Goal: Task Accomplishment & Management: Use online tool/utility

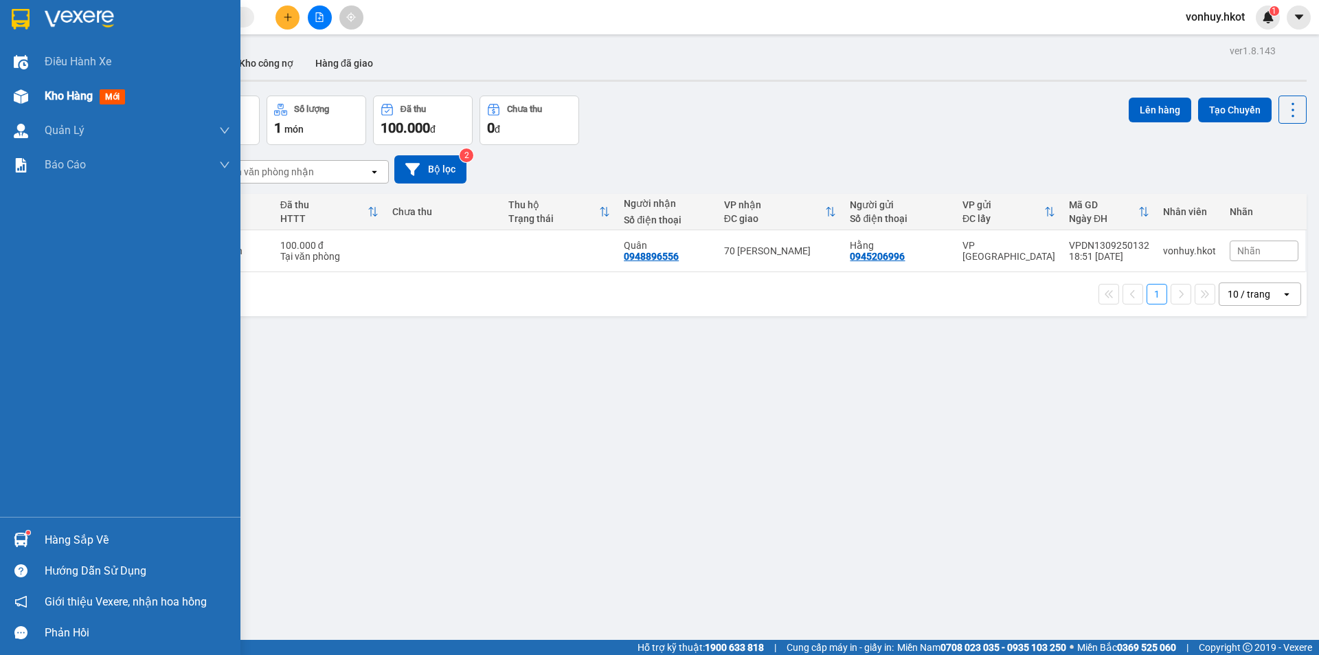
click at [58, 90] on span "Kho hàng" at bounding box center [69, 95] width 48 height 13
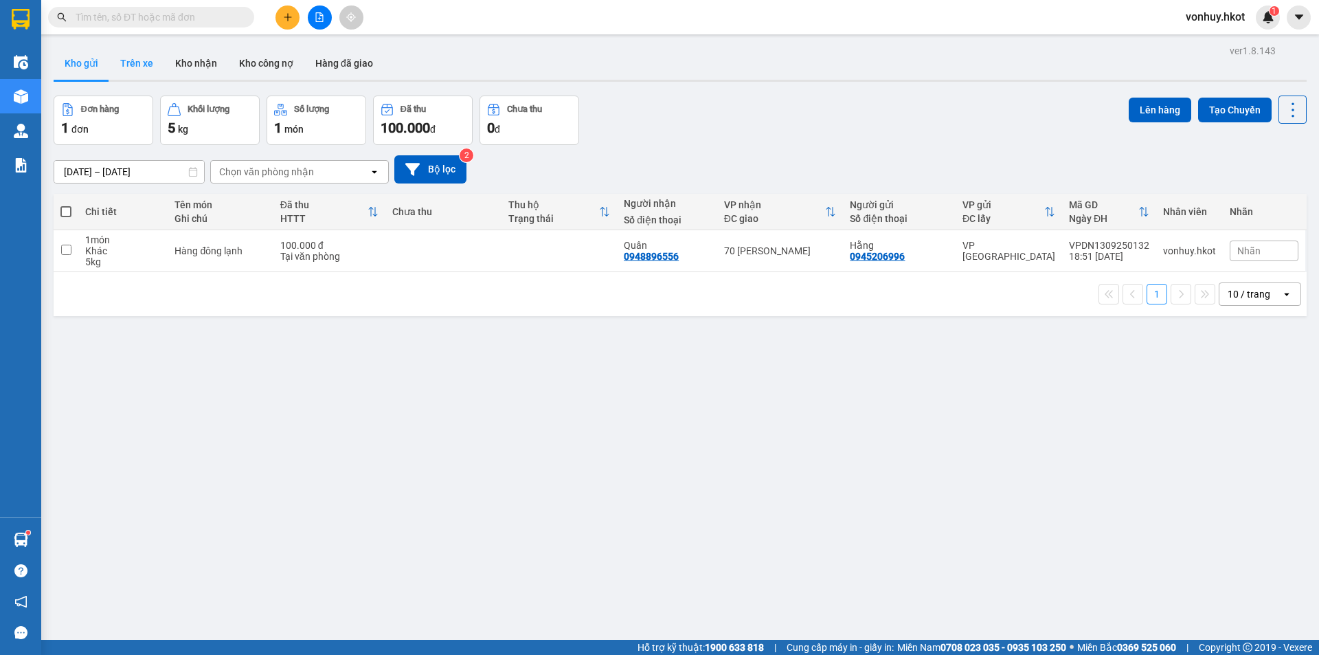
click at [135, 63] on button "Trên xe" at bounding box center [136, 63] width 55 height 33
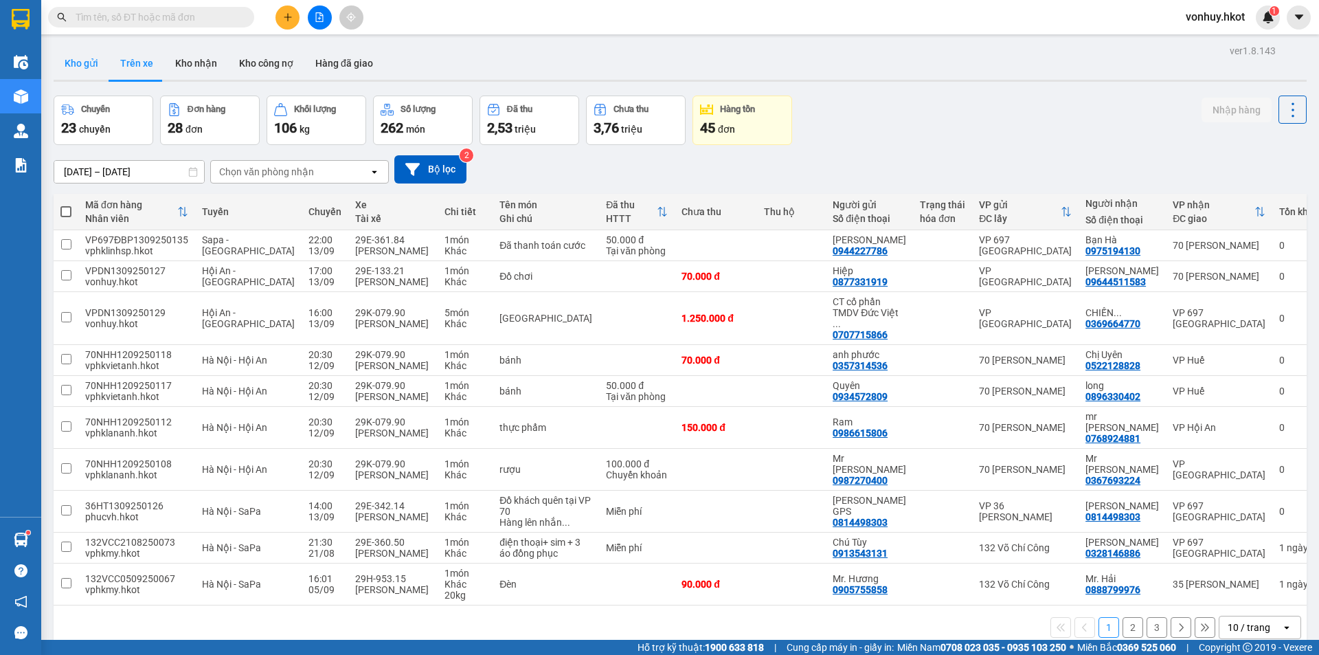
click at [82, 63] on button "Kho gửi" at bounding box center [82, 63] width 56 height 33
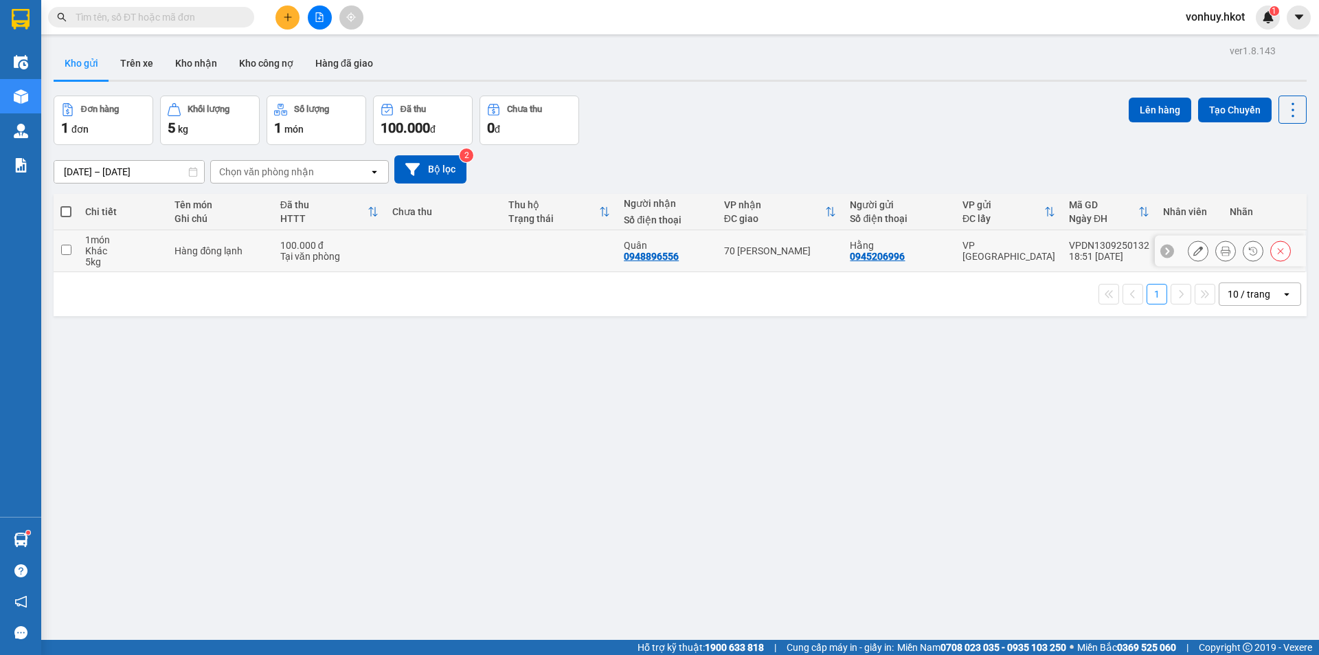
click at [61, 252] on input "checkbox" at bounding box center [66, 250] width 10 height 10
checkbox input "true"
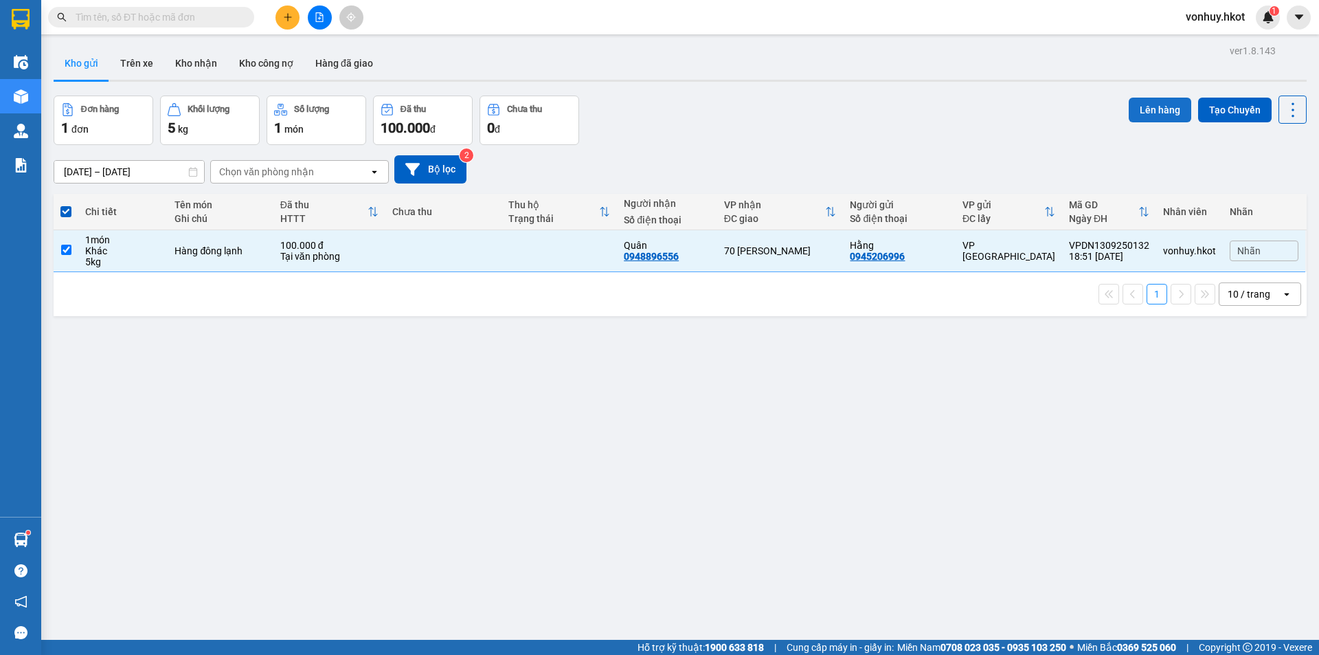
click at [1152, 104] on button "Lên hàng" at bounding box center [1160, 110] width 63 height 25
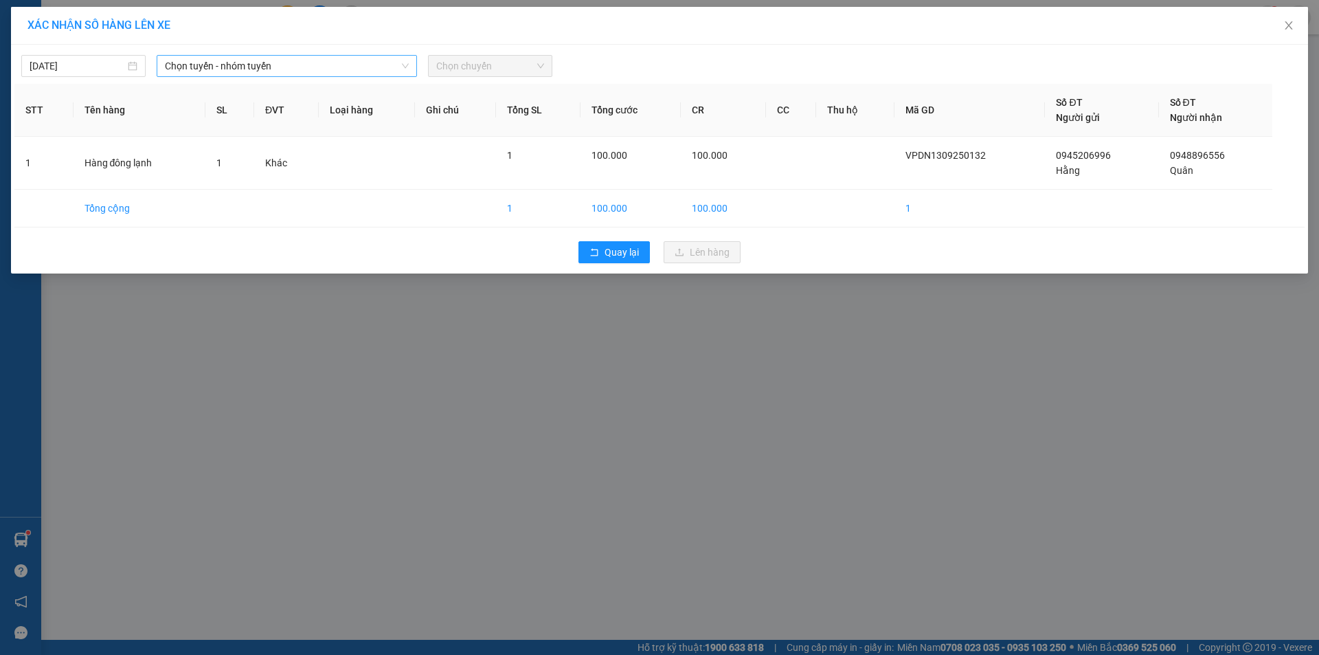
click at [271, 65] on span "Chọn tuyến - nhóm tuyến" at bounding box center [287, 66] width 244 height 21
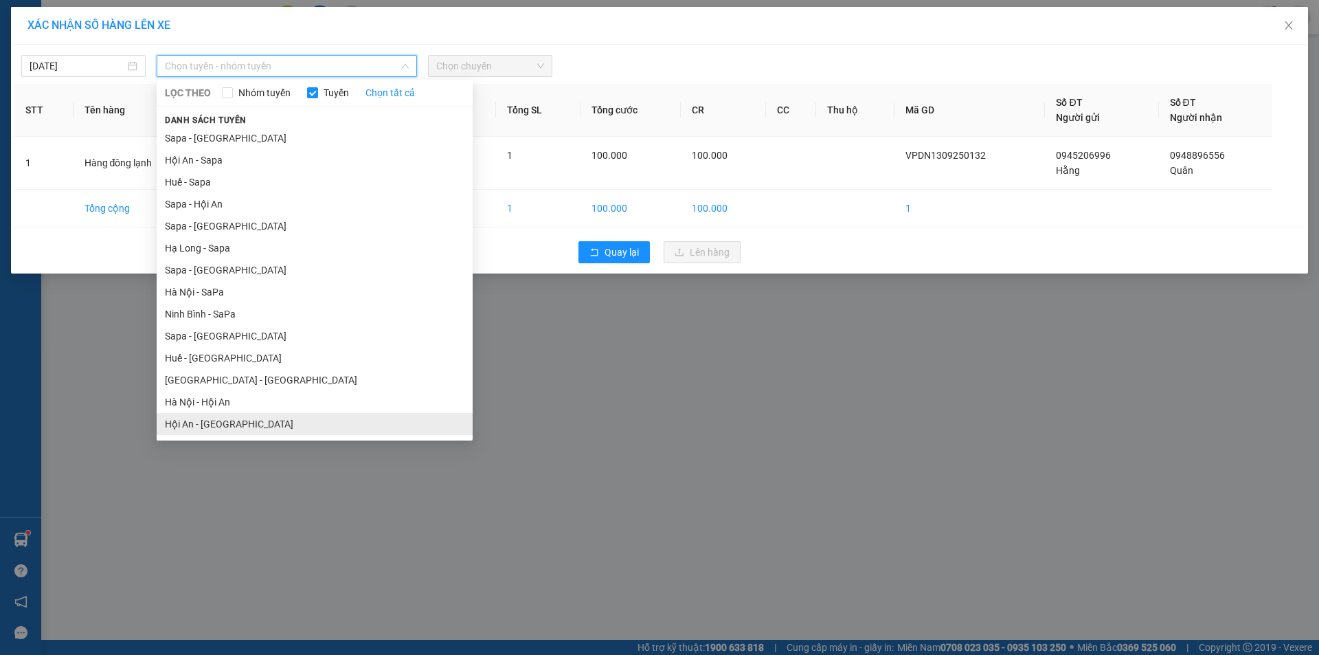
click at [238, 418] on li "Hội An - [GEOGRAPHIC_DATA]" at bounding box center [315, 424] width 316 height 22
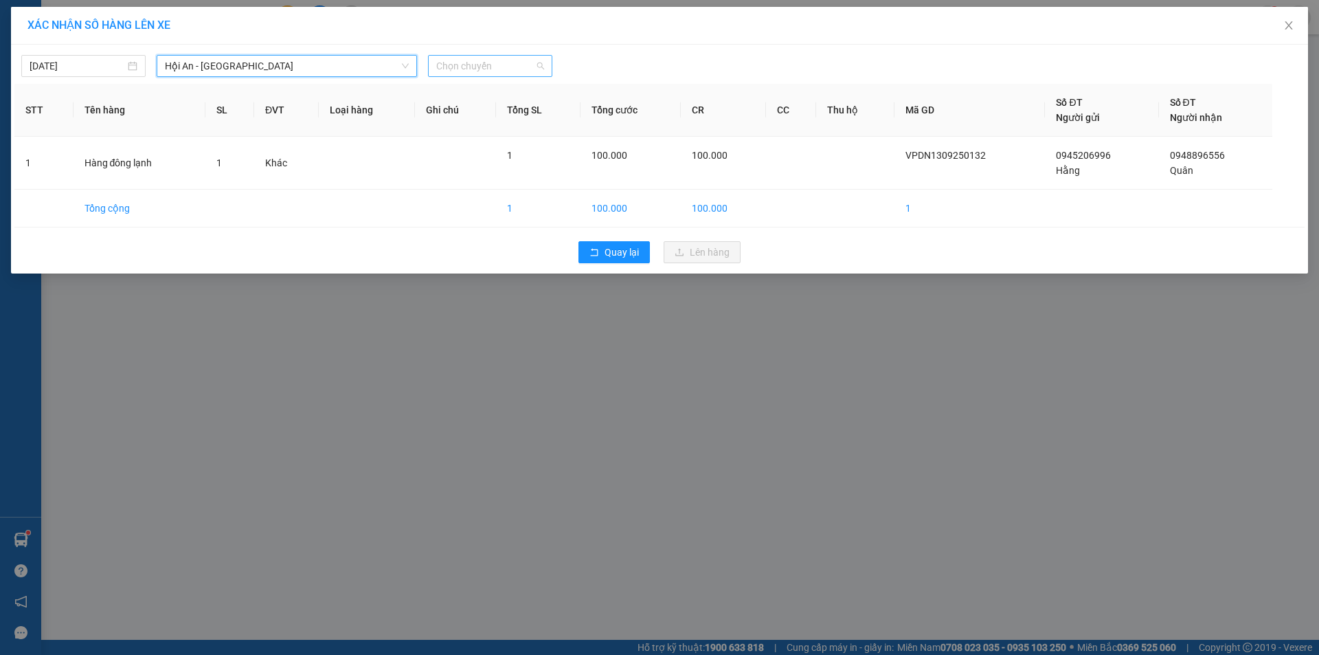
click at [460, 67] on span "Chọn chuyến" at bounding box center [490, 66] width 108 height 21
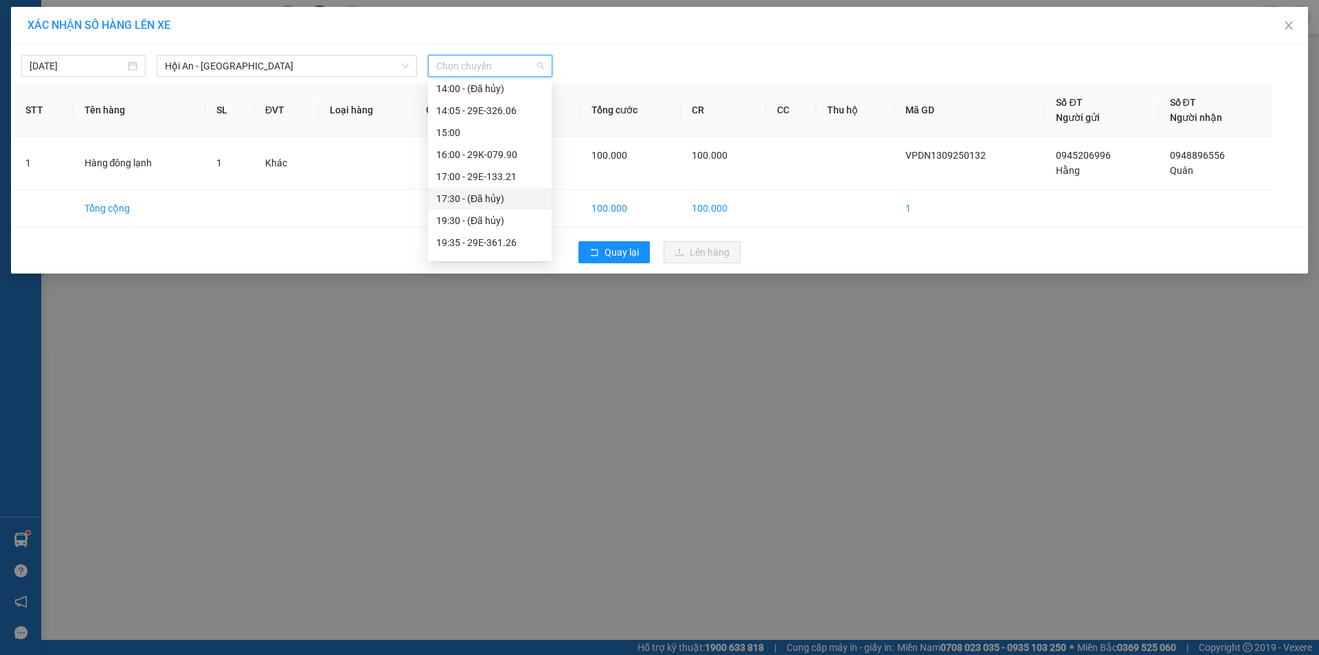
scroll to position [44, 0]
click at [513, 227] on div "19:35 - 29E-361.26" at bounding box center [489, 225] width 107 height 15
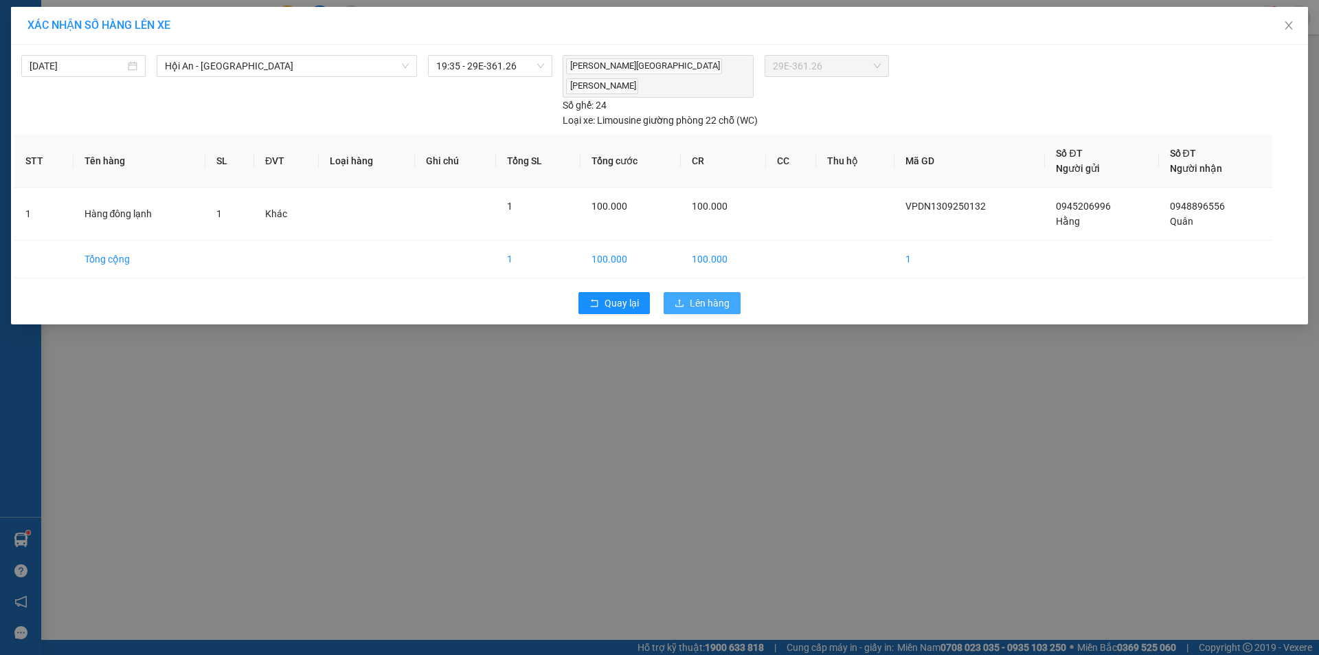
click at [707, 295] on span "Lên hàng" at bounding box center [710, 302] width 40 height 15
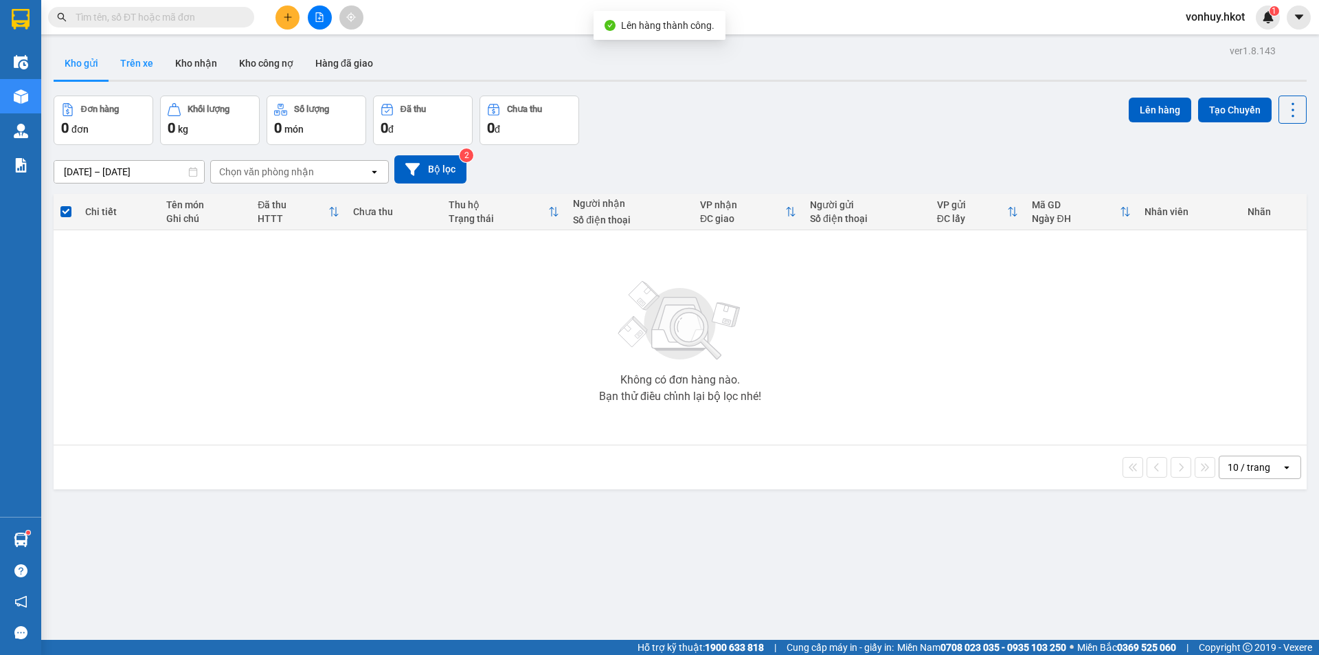
click at [147, 69] on button "Trên xe" at bounding box center [136, 63] width 55 height 33
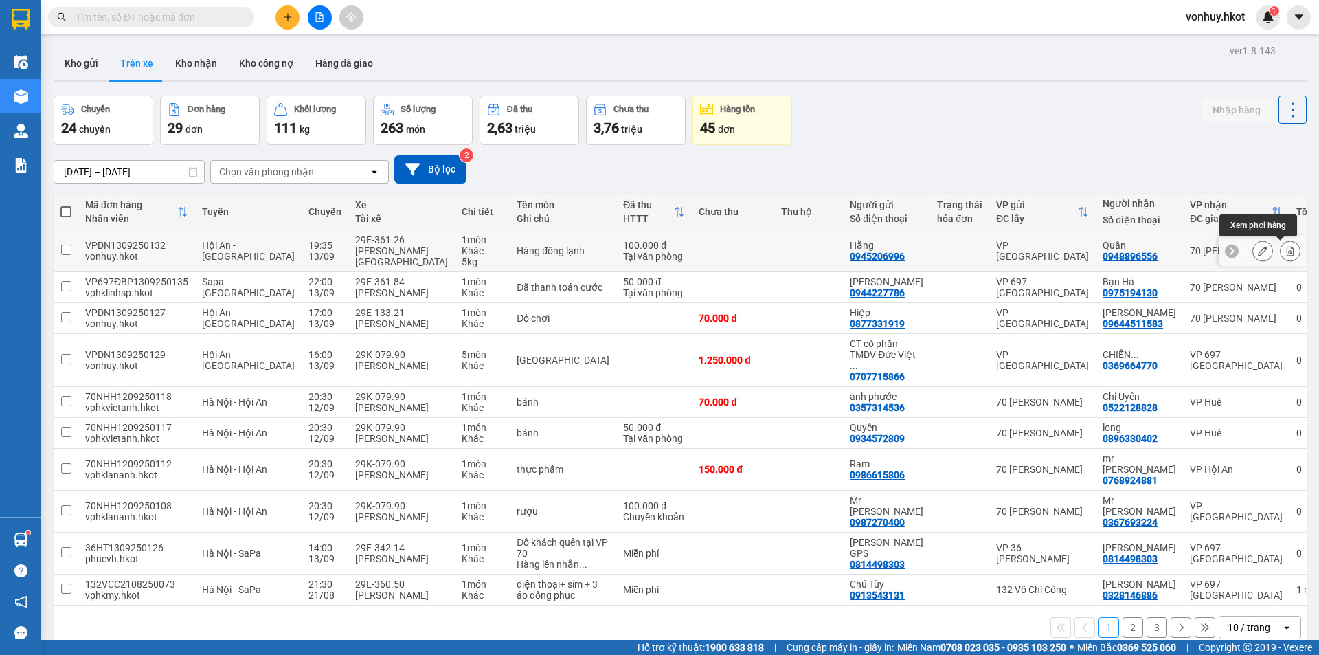
click at [1283, 256] on button at bounding box center [1290, 251] width 19 height 24
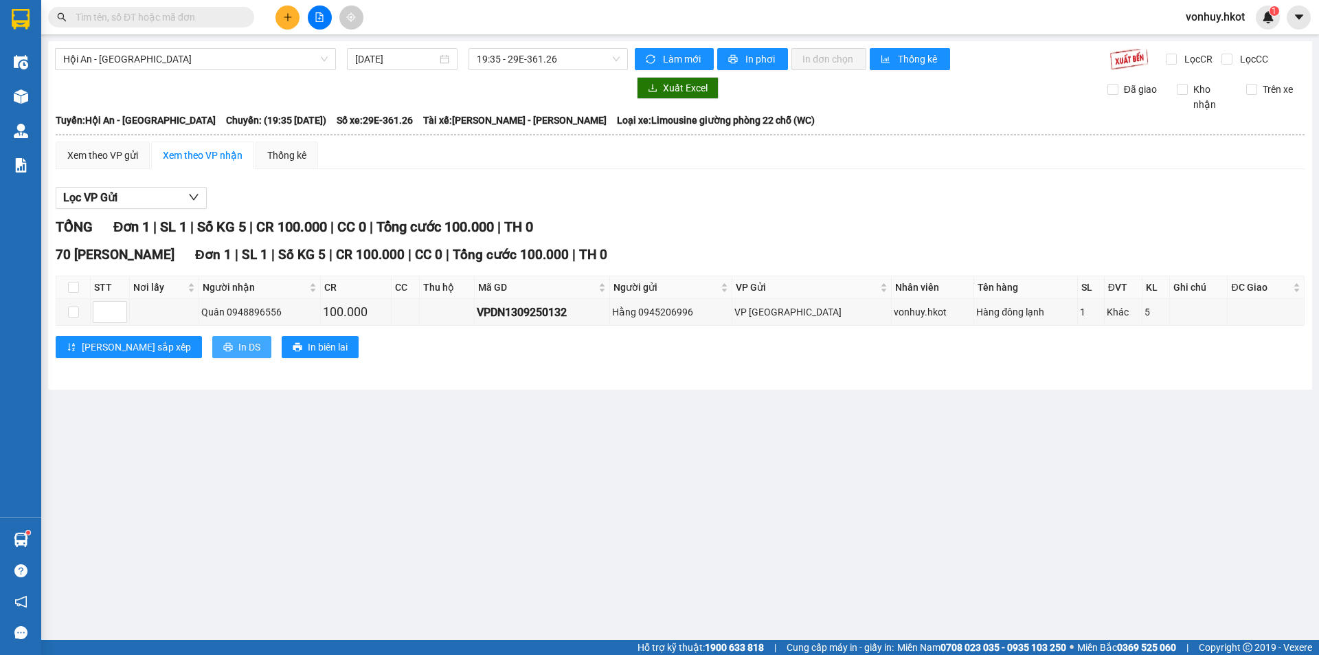
click at [238, 346] on span "In DS" at bounding box center [249, 346] width 22 height 15
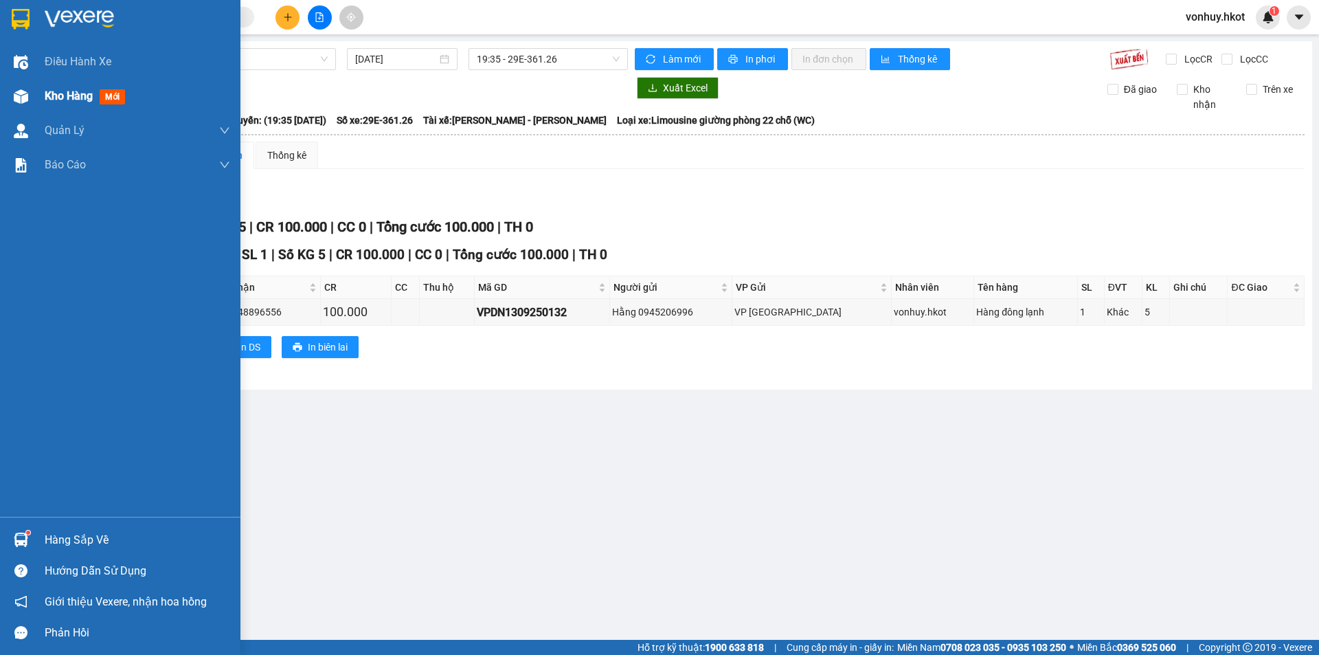
click at [62, 95] on span "Kho hàng" at bounding box center [69, 95] width 48 height 13
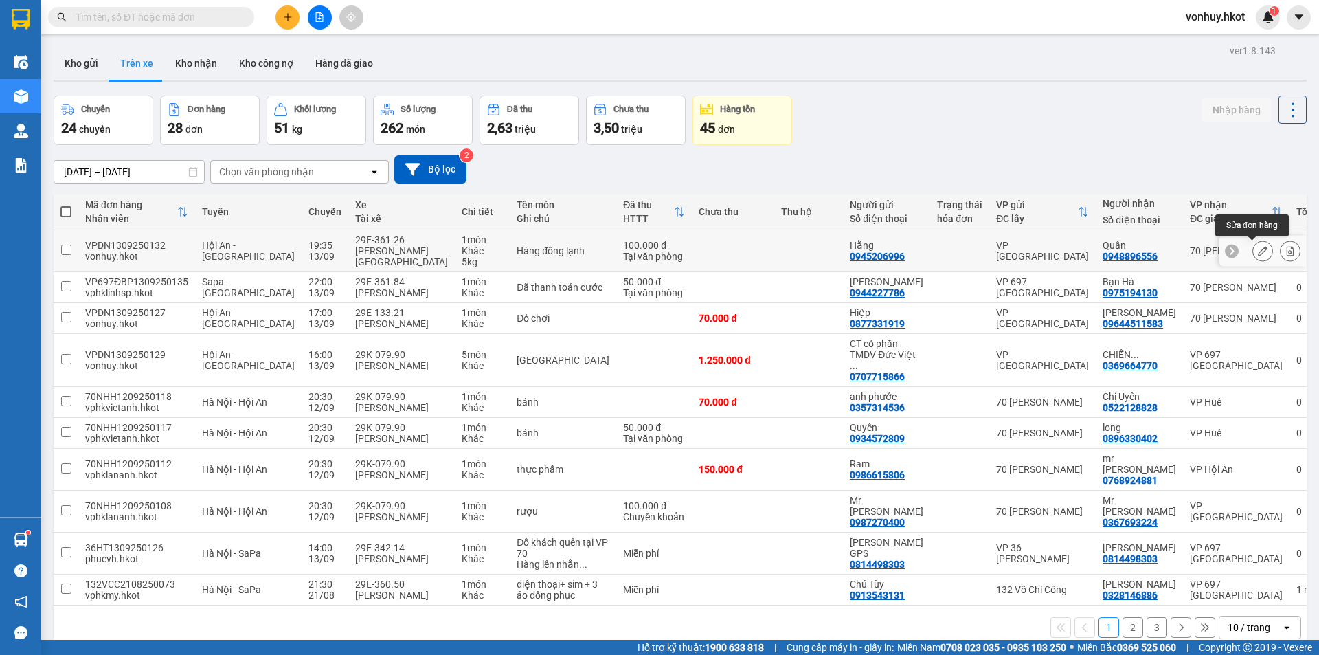
click at [1258, 253] on icon at bounding box center [1263, 251] width 10 height 10
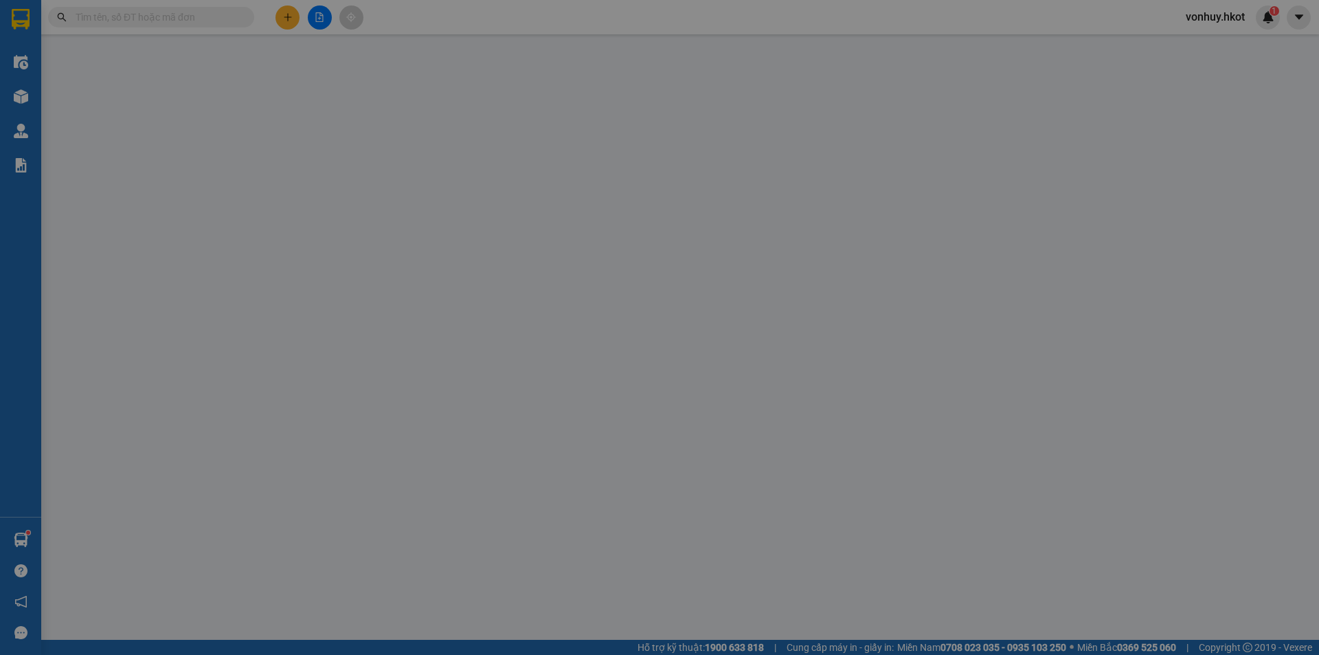
type input "0945206996"
type input "Hằng"
type input "0948896556"
type input "Quân"
type input "100.000"
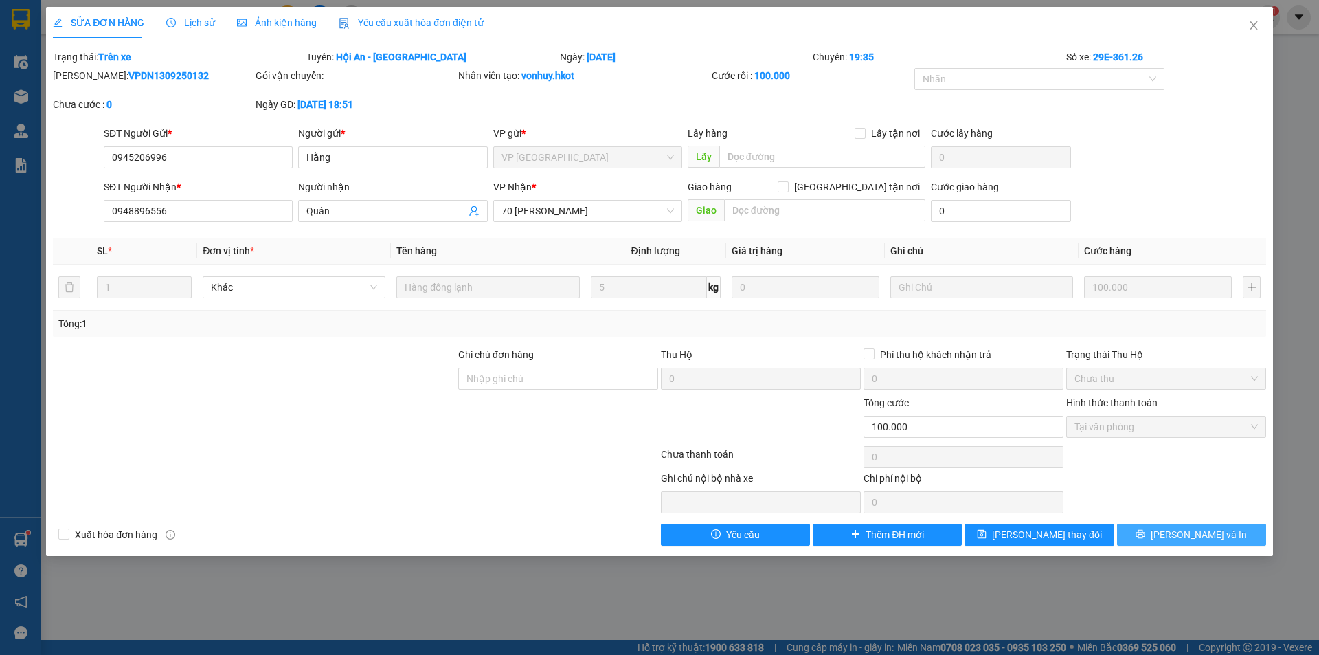
click at [1209, 541] on span "[PERSON_NAME] và In" at bounding box center [1199, 534] width 96 height 15
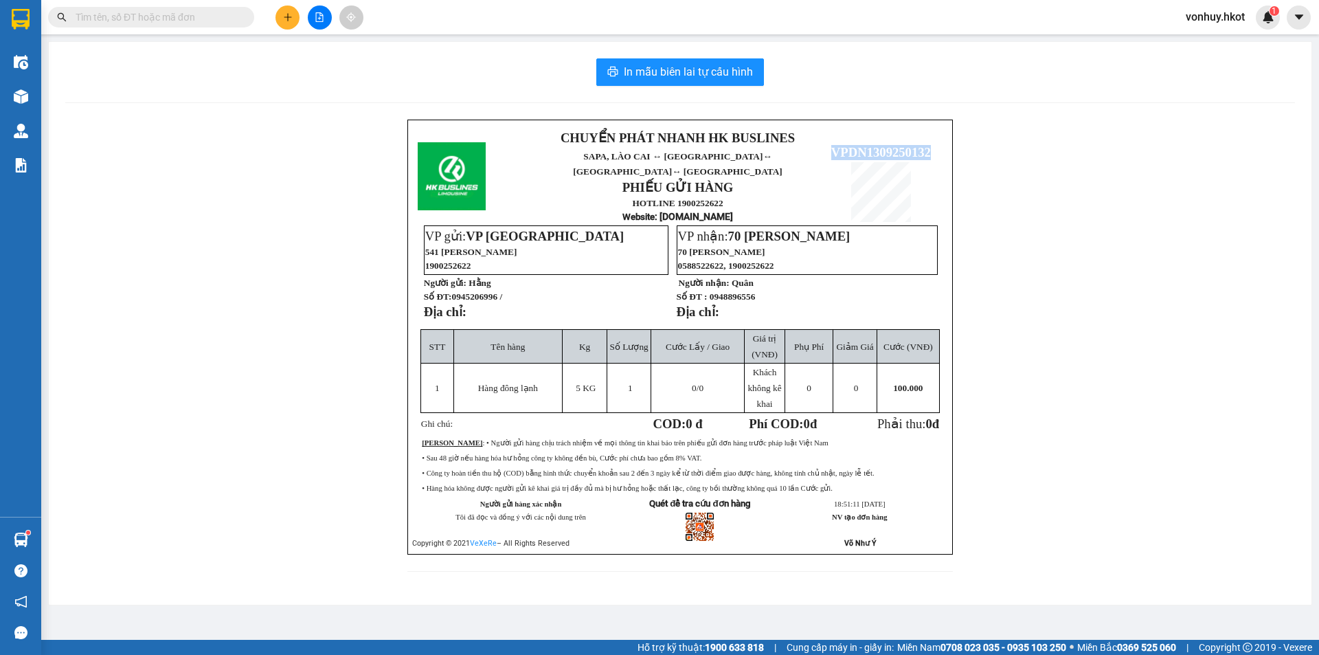
drag, startPoint x: 834, startPoint y: 137, endPoint x: 941, endPoint y: 142, distance: 107.3
click at [941, 145] on p "VPDN1309250132" at bounding box center [881, 152] width 122 height 15
copy span "VPDN1309250132"
